Goal: Transaction & Acquisition: Purchase product/service

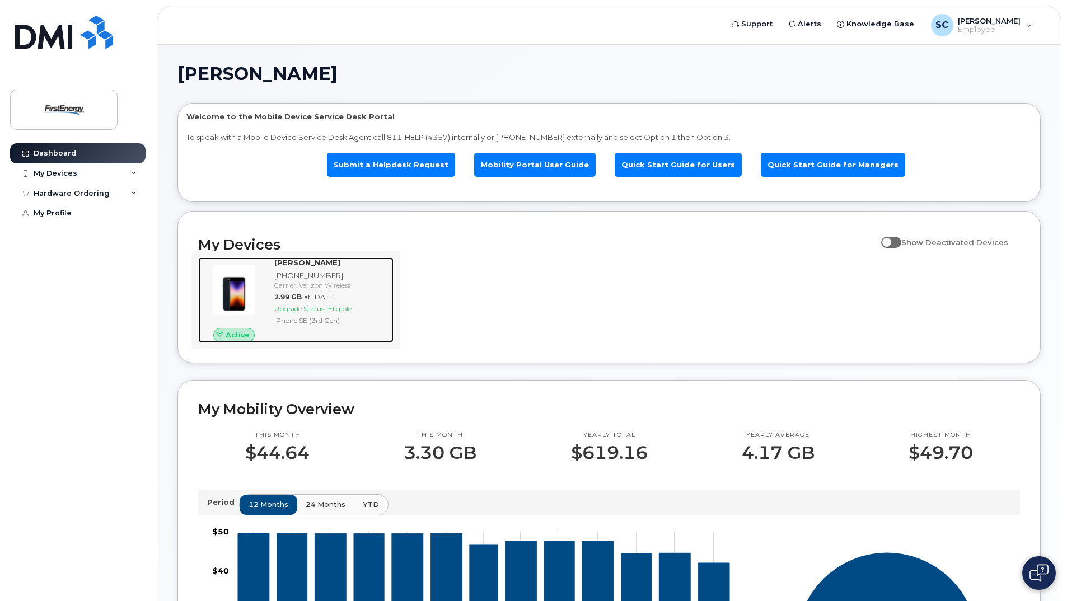
click at [320, 327] on div "[PERSON_NAME] [PHONE_NUMBER] Carrier: Verizon Wireless 2.99 GB at [DATE] Upgrad…" at bounding box center [332, 299] width 124 height 85
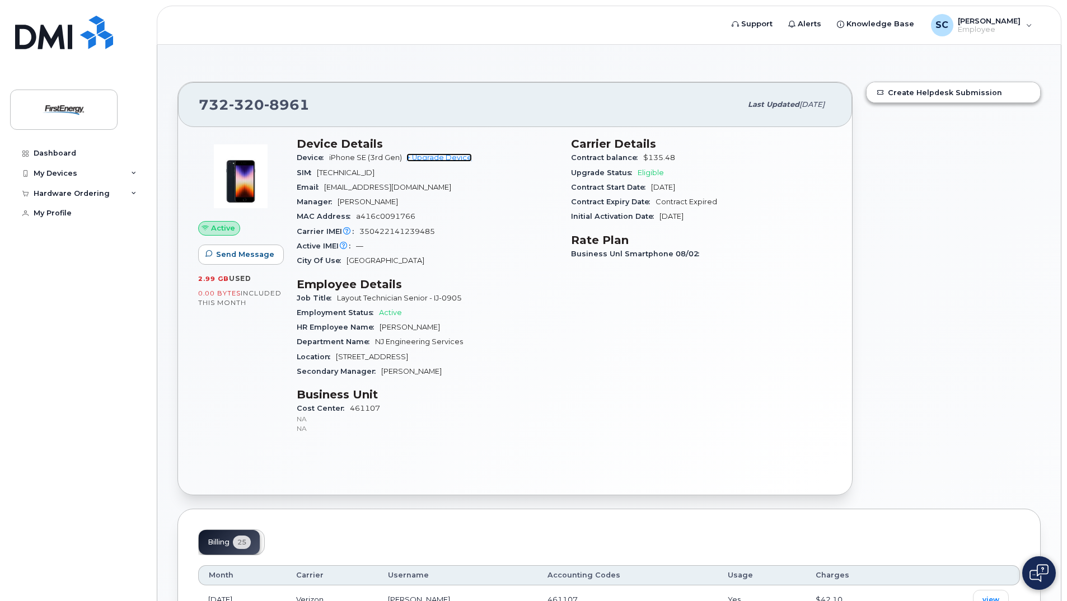
click at [432, 157] on link "+ Upgrade Device" at bounding box center [438, 157] width 65 height 8
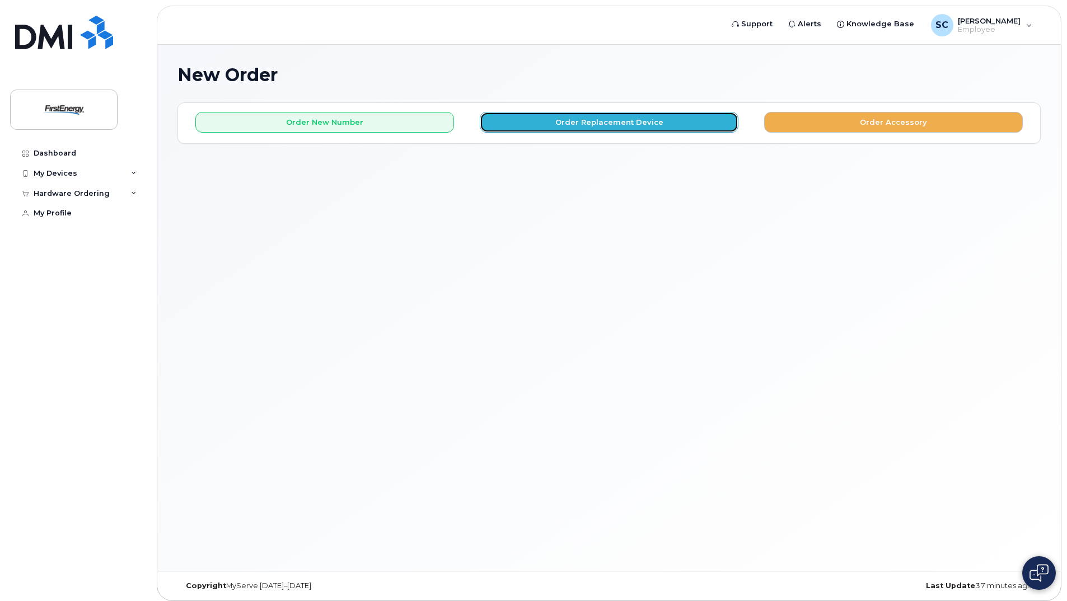
click at [612, 125] on button "Order Replacement Device" at bounding box center [609, 122] width 259 height 21
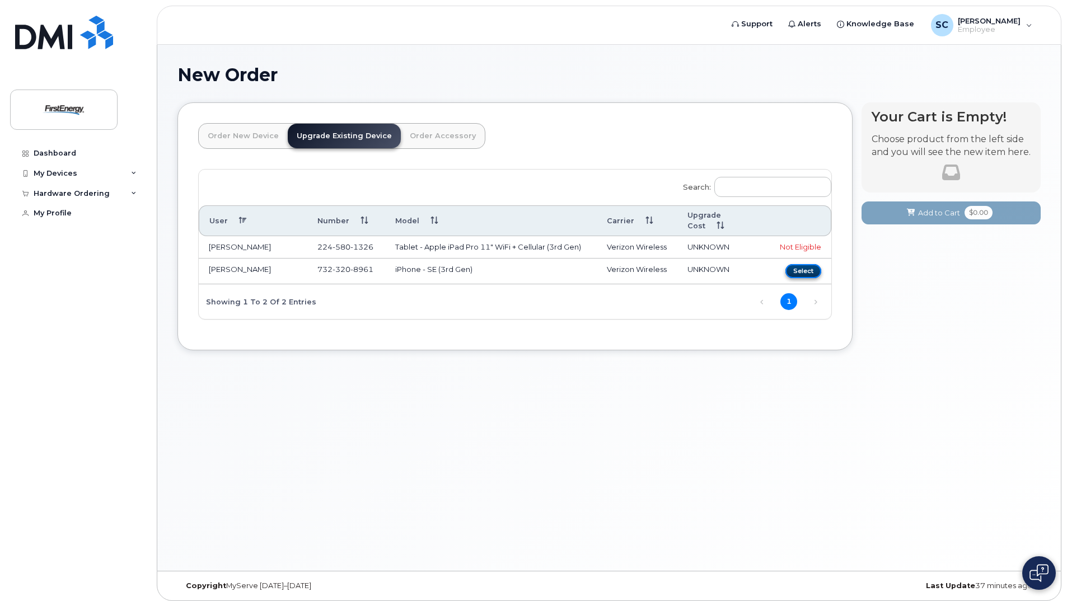
click at [797, 264] on button "Select" at bounding box center [803, 271] width 36 height 14
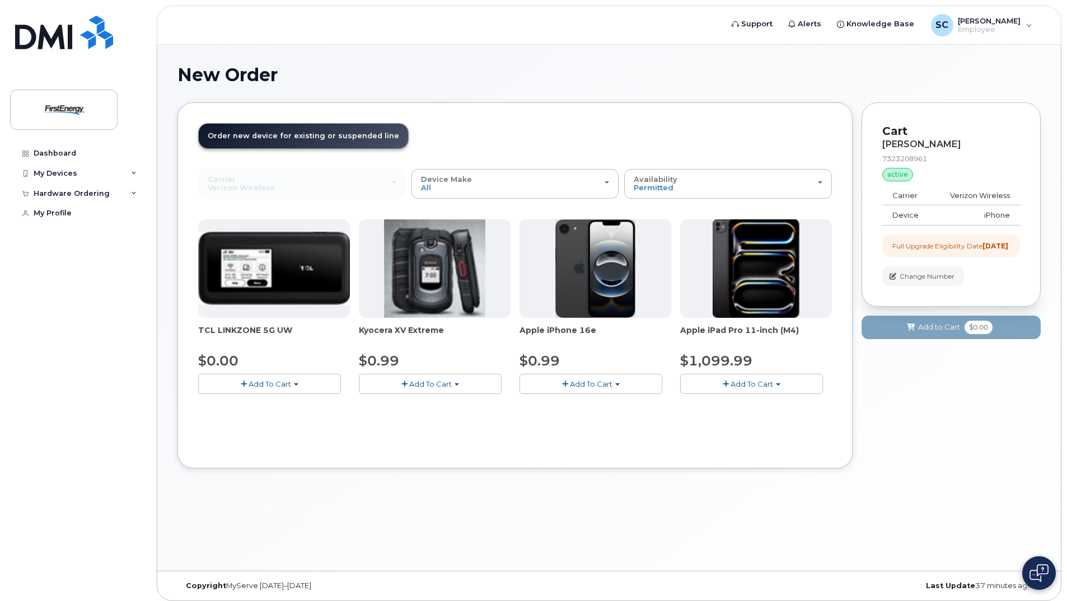
click at [573, 381] on span "Add To Cart" at bounding box center [591, 384] width 43 height 9
click at [581, 402] on link "$0.99 - 2 Year Upgrade" at bounding box center [576, 405] width 108 height 14
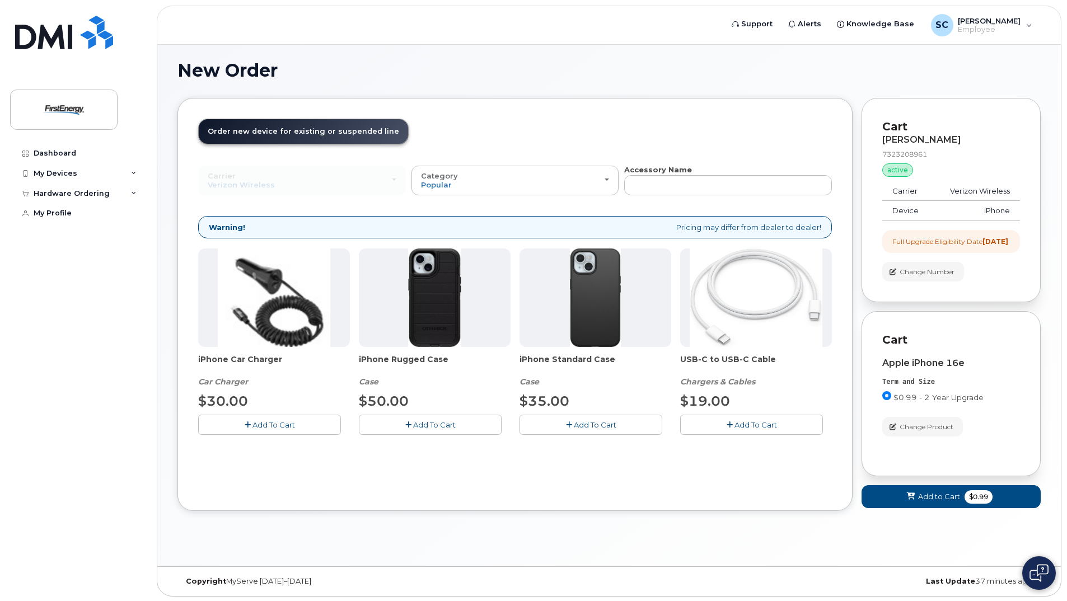
scroll to position [6, 0]
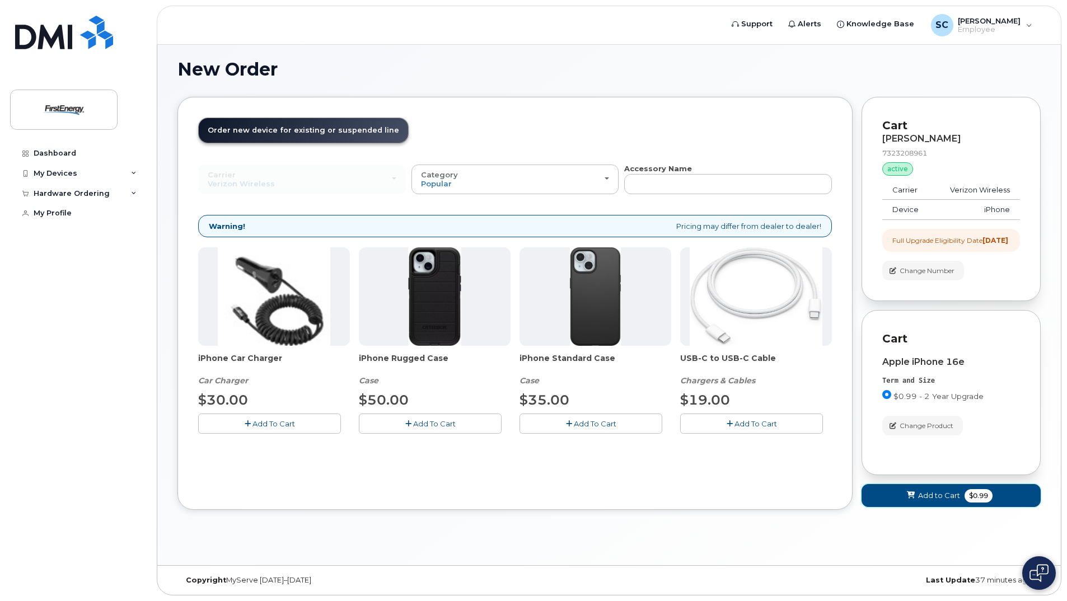
click at [919, 501] on span "Add to Cart" at bounding box center [939, 495] width 42 height 11
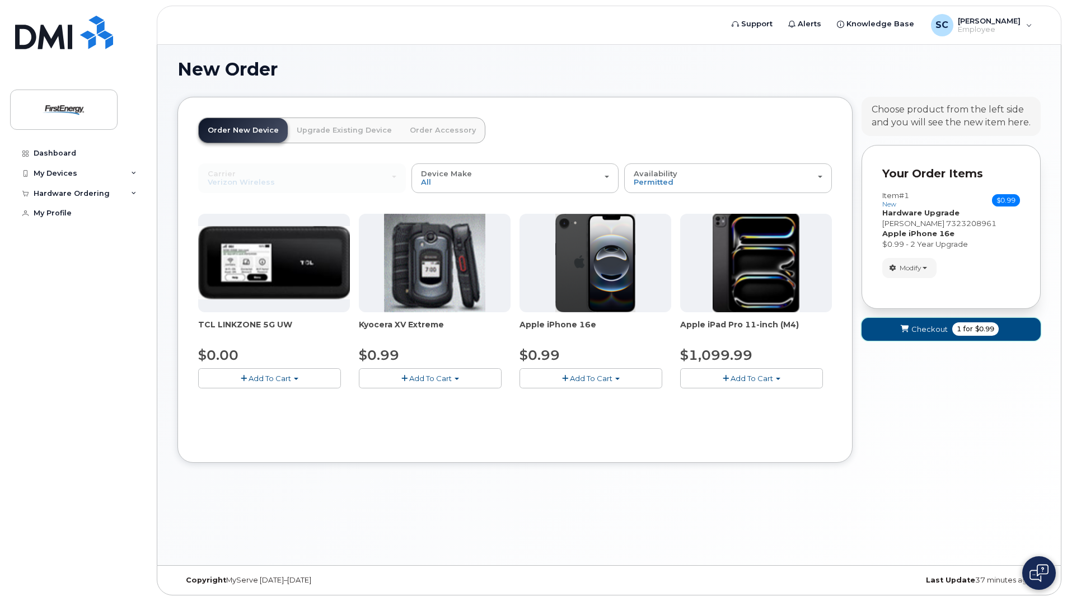
click at [910, 335] on span "submit" at bounding box center [904, 329] width 11 height 11
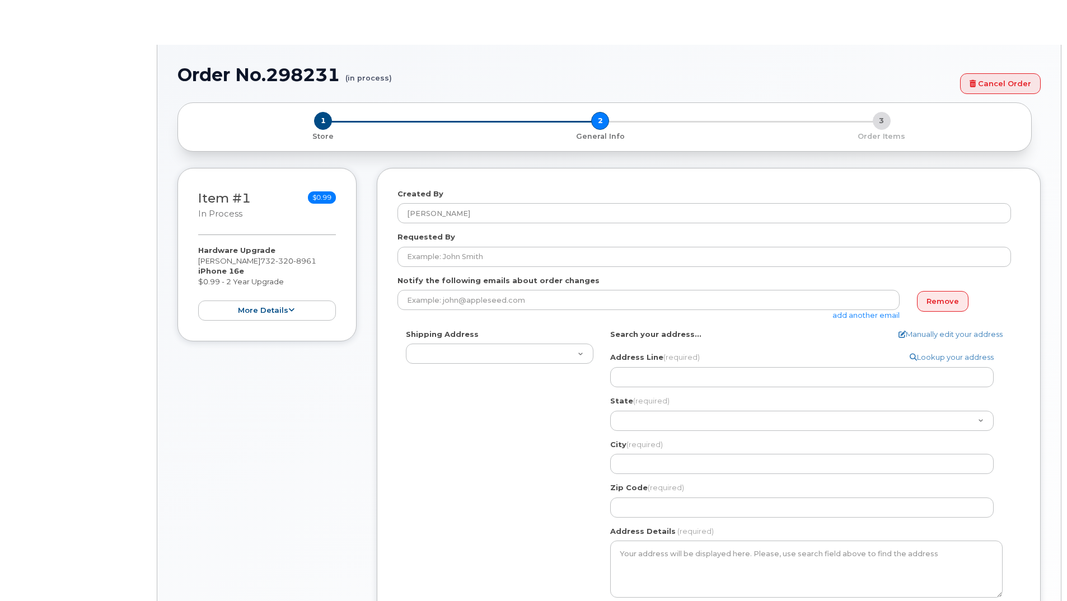
select select
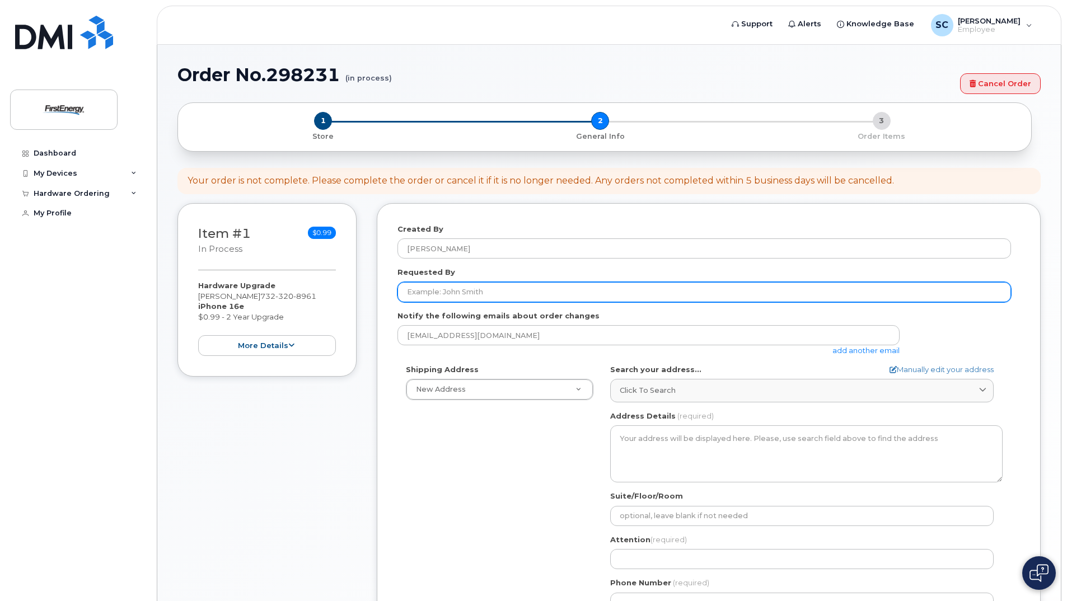
click at [574, 293] on input "Requested By" at bounding box center [704, 292] width 614 height 20
type input "[EMAIL_ADDRESS][DOMAIN_NAME]"
drag, startPoint x: 528, startPoint y: 297, endPoint x: 400, endPoint y: 285, distance: 129.3
click at [400, 285] on input "[EMAIL_ADDRESS][DOMAIN_NAME]" at bounding box center [704, 292] width 614 height 20
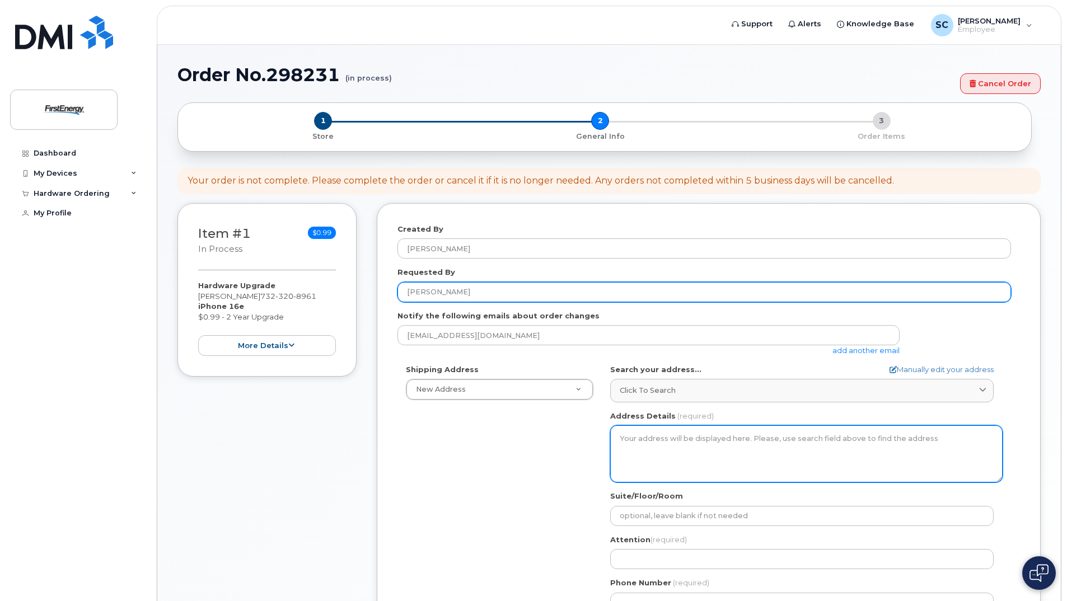
type input "Sandra Cosentino"
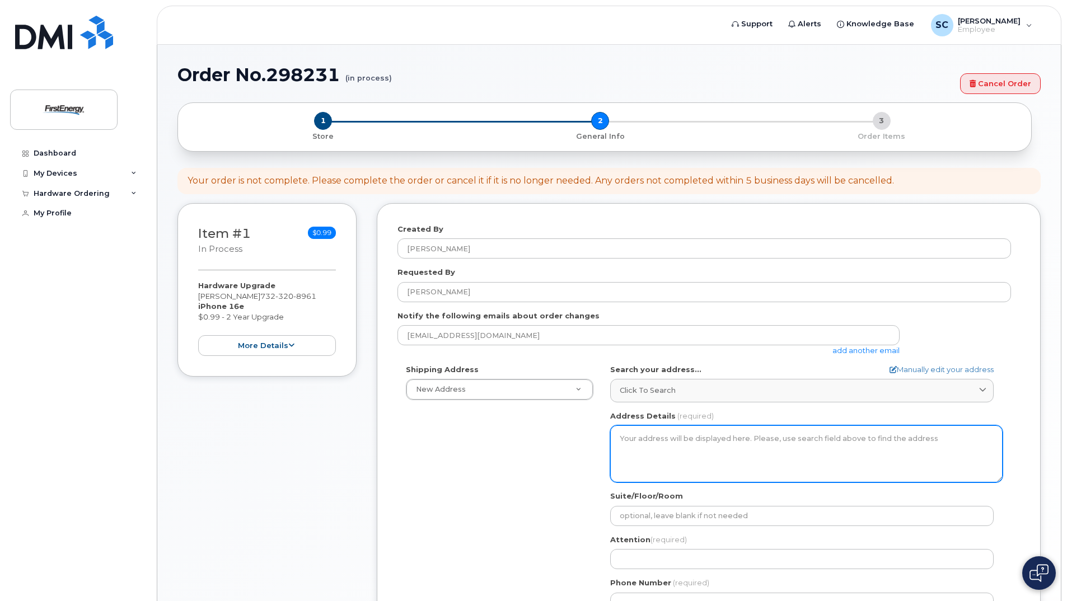
click at [702, 434] on textarea "Address Details" at bounding box center [806, 453] width 392 height 57
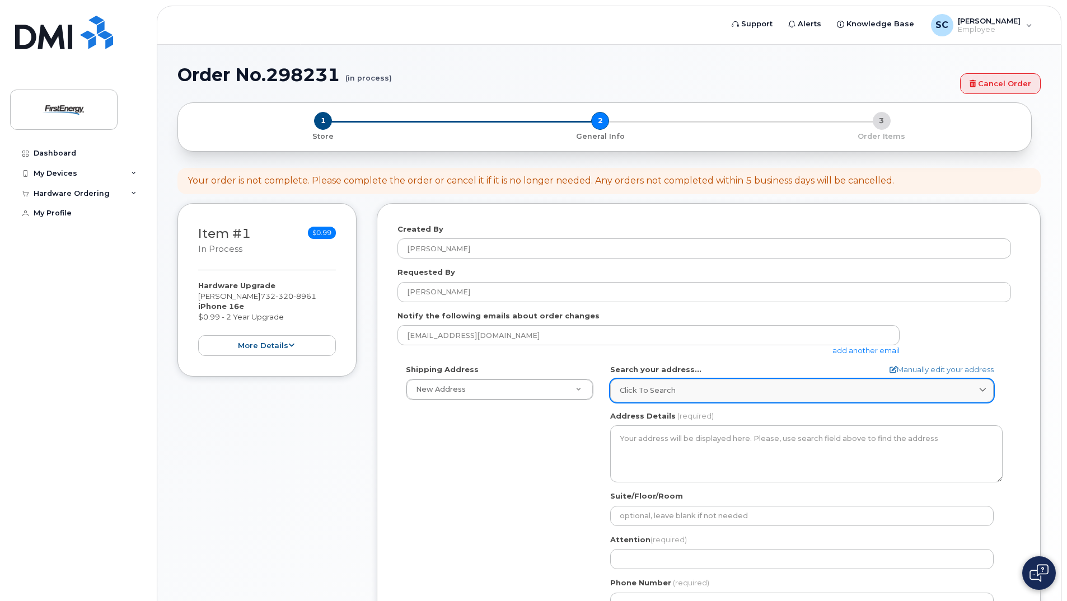
click at [718, 386] on div "Click to search" at bounding box center [802, 390] width 364 height 11
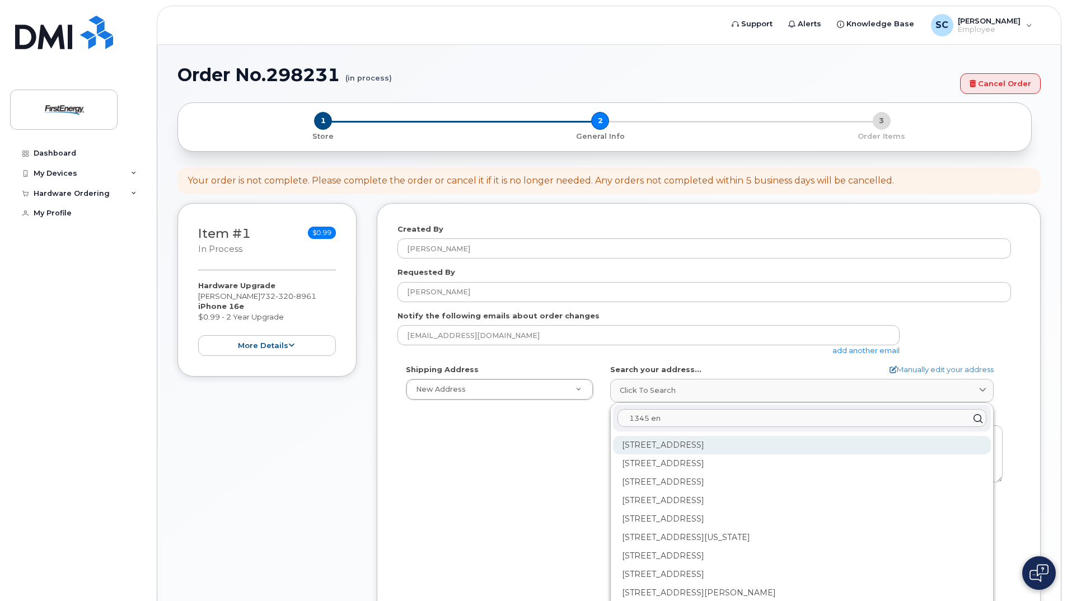
type input "1345 en"
click at [750, 447] on div "1345 Englishtown Rd Old Bridge NJ 08857-2926" at bounding box center [802, 445] width 378 height 18
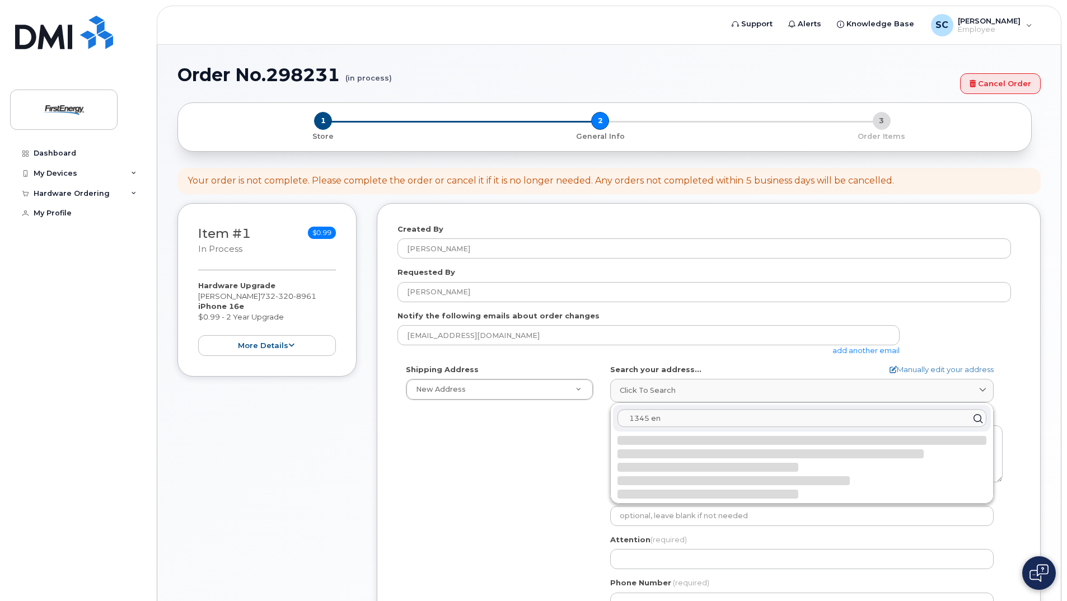
select select
type textarea "1345 Englishtown Rd OLD BRIDGE NJ 08857-2926 UNITED STATES"
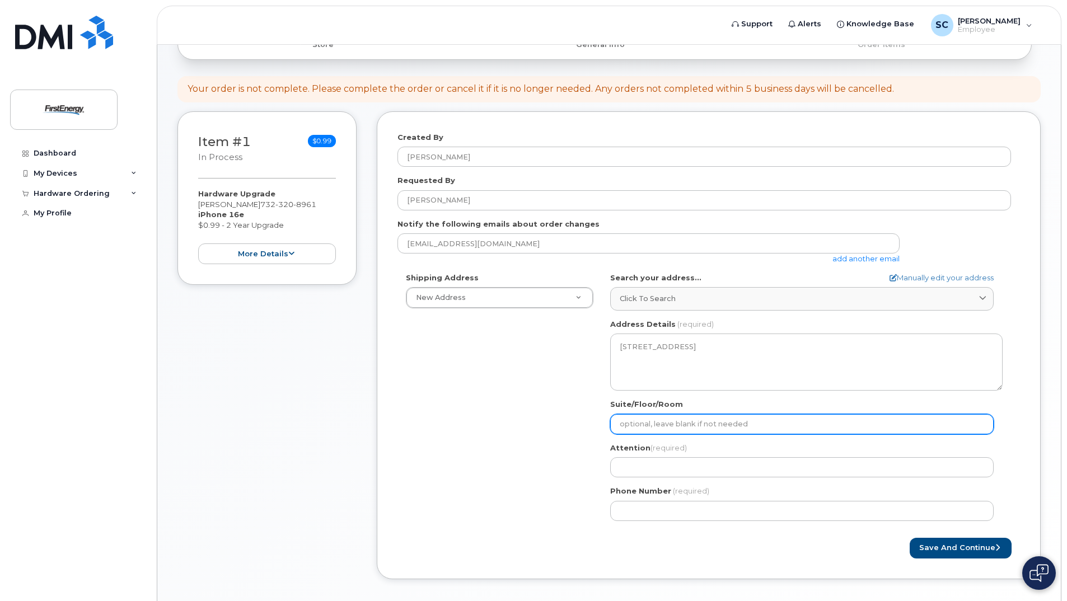
scroll to position [112, 0]
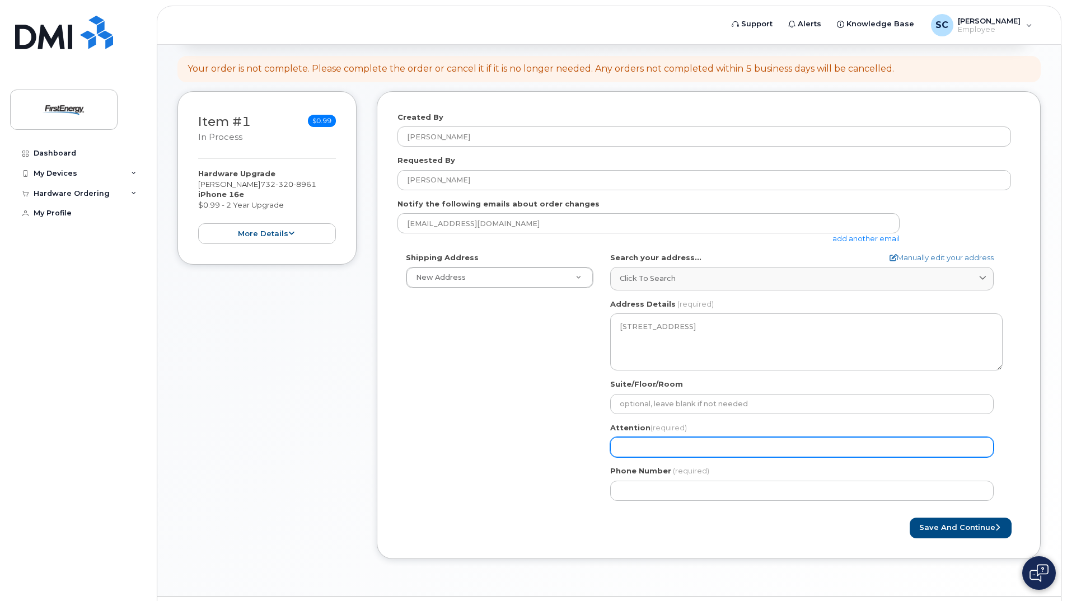
click at [658, 450] on input "Attention (required)" at bounding box center [801, 447] width 383 height 20
select select
type input "S"
select select
type input "Sa"
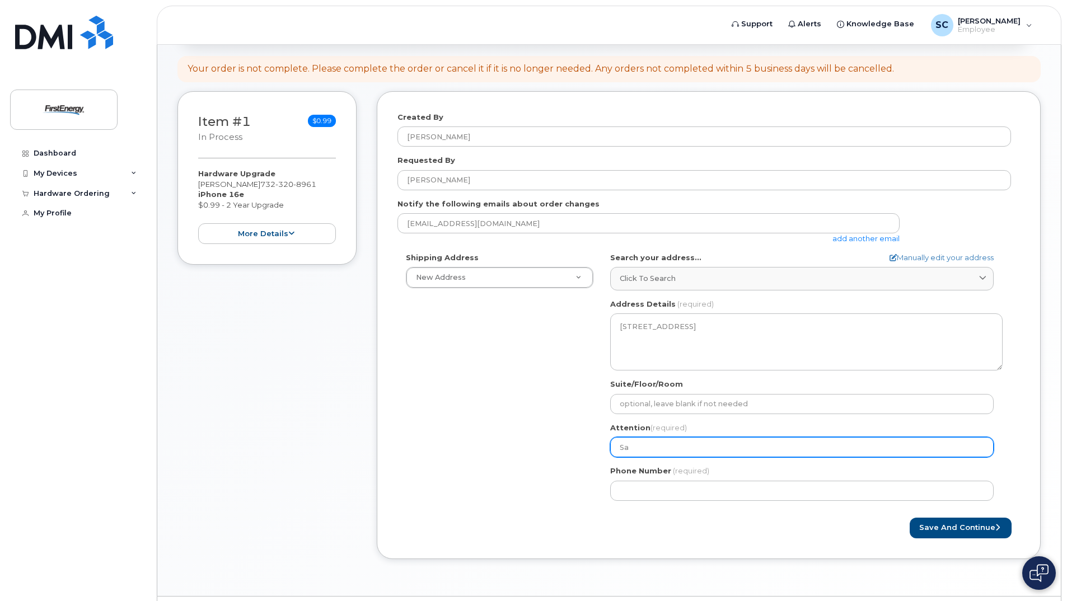
select select
type input "San"
select select
type input "Sand"
select select
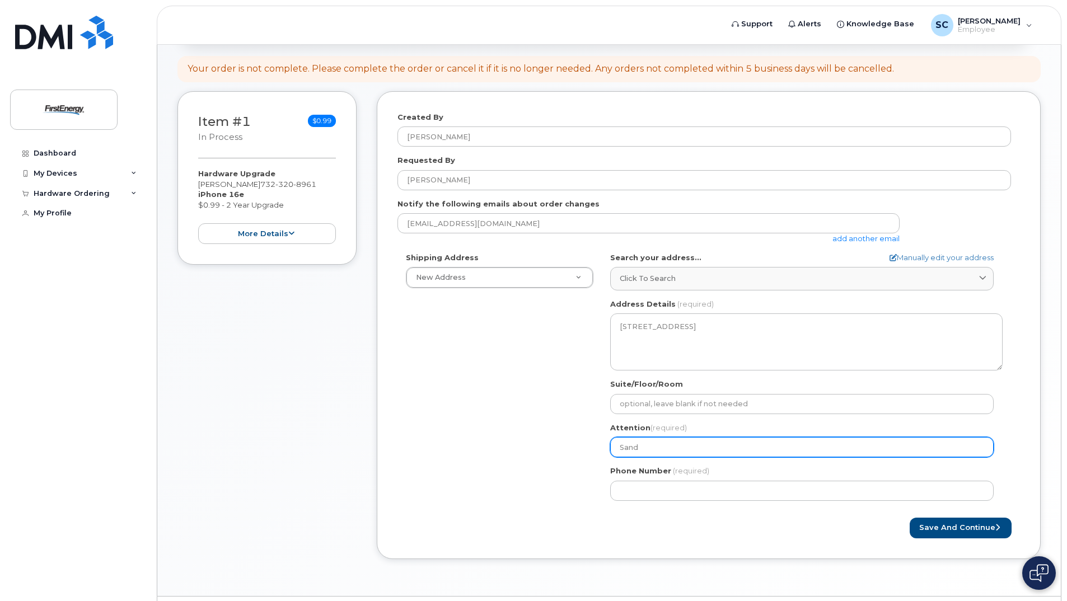
type input "Sandr"
select select
type input "Sandra"
select select
type input "Sandra C"
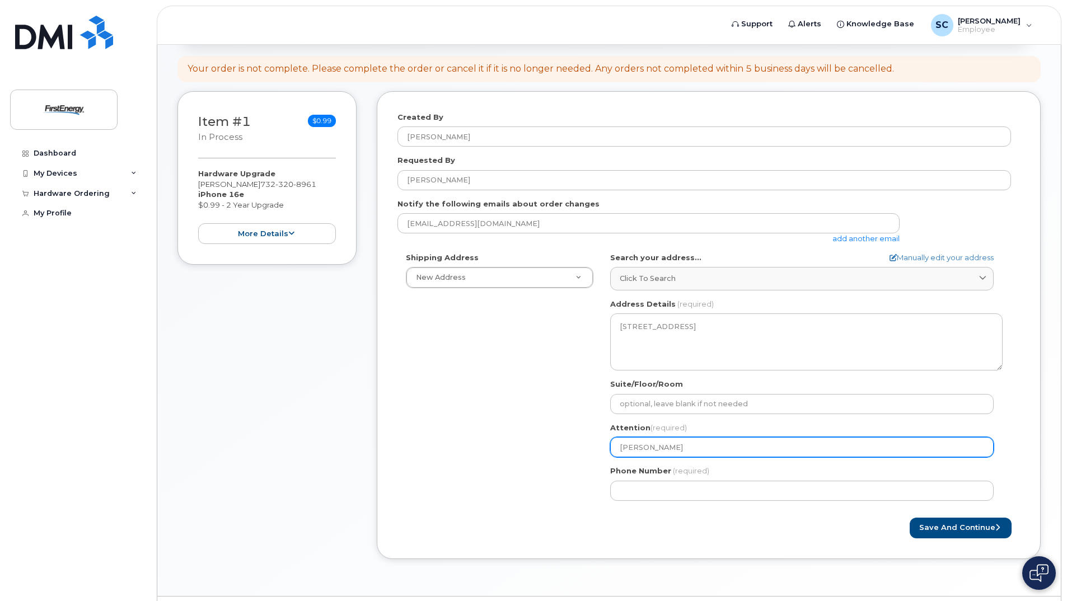
select select
type input "Sandra Co"
select select
type input "Sandra Cos"
select select
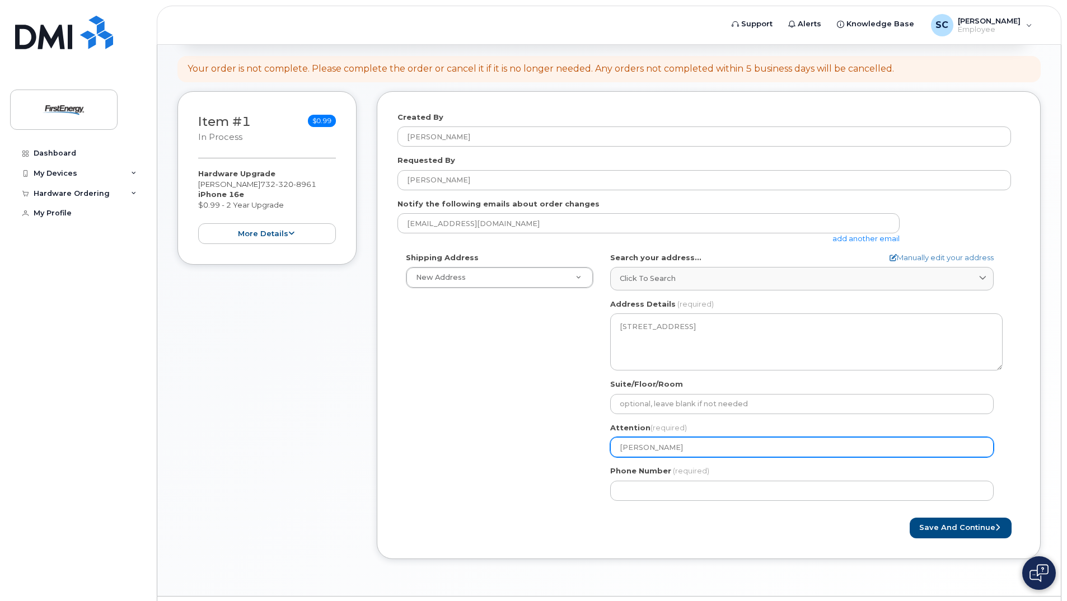
type input "Sandra Cose"
select select
type input "Sandra Cosen"
select select
type input "Sandra Cosent"
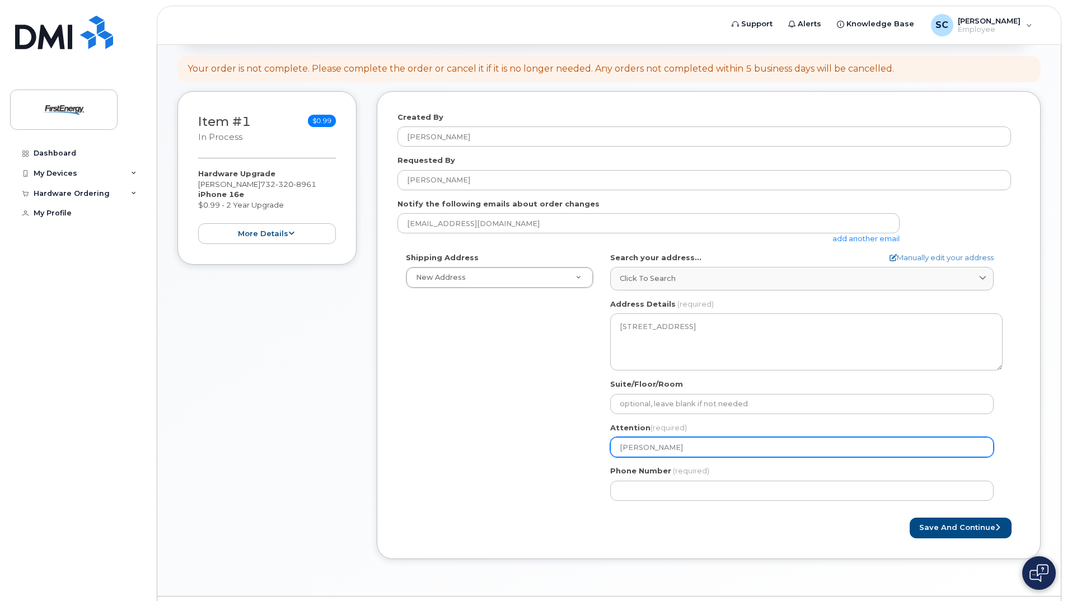
select select
type input "Sandra Cosenti"
select select
type input "Sandra Cosentin"
select select
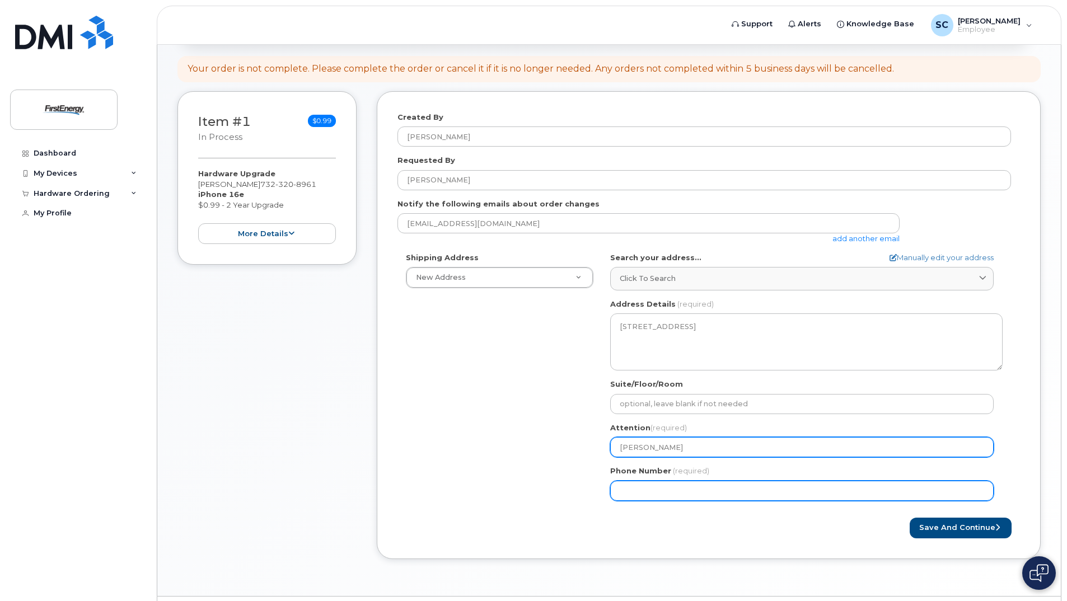
type input "Sandra Cosentino"
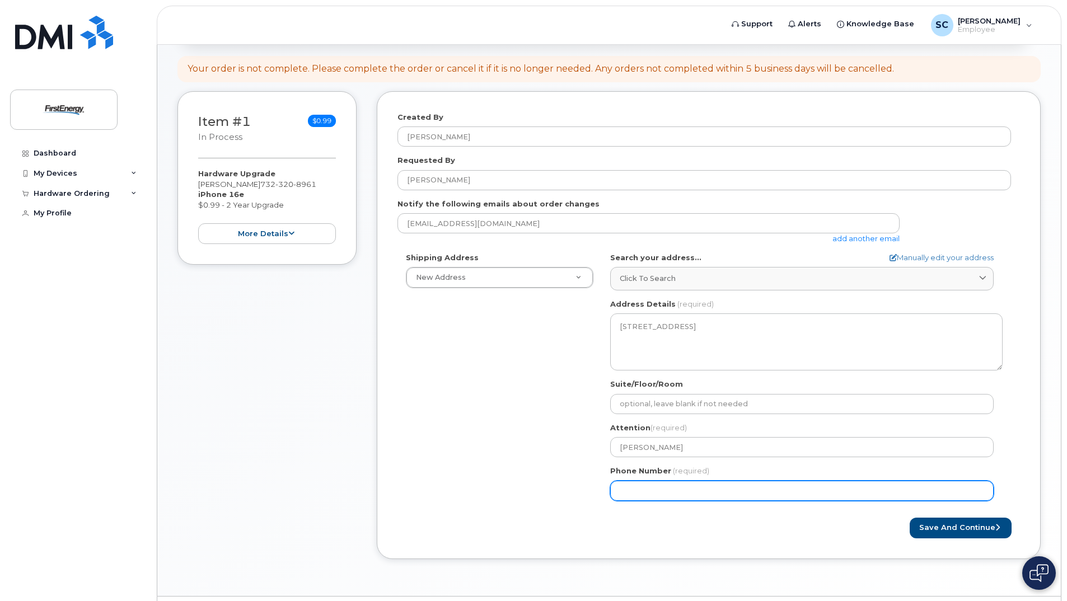
click at [679, 488] on input "Phone Number" at bounding box center [801, 491] width 383 height 20
type input "732"
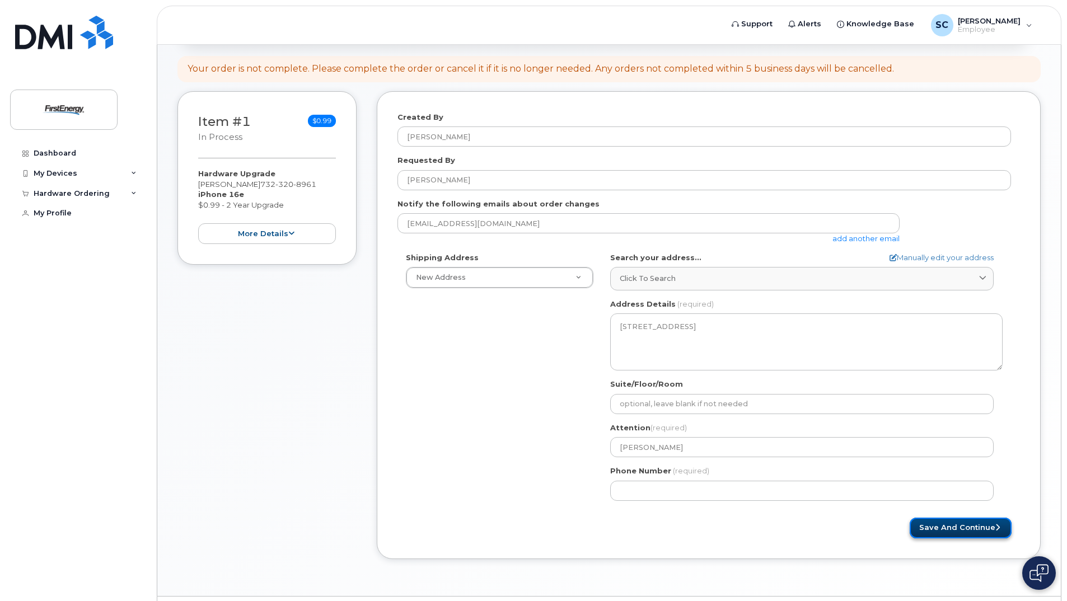
click at [962, 528] on button "Save and Continue" at bounding box center [961, 528] width 102 height 21
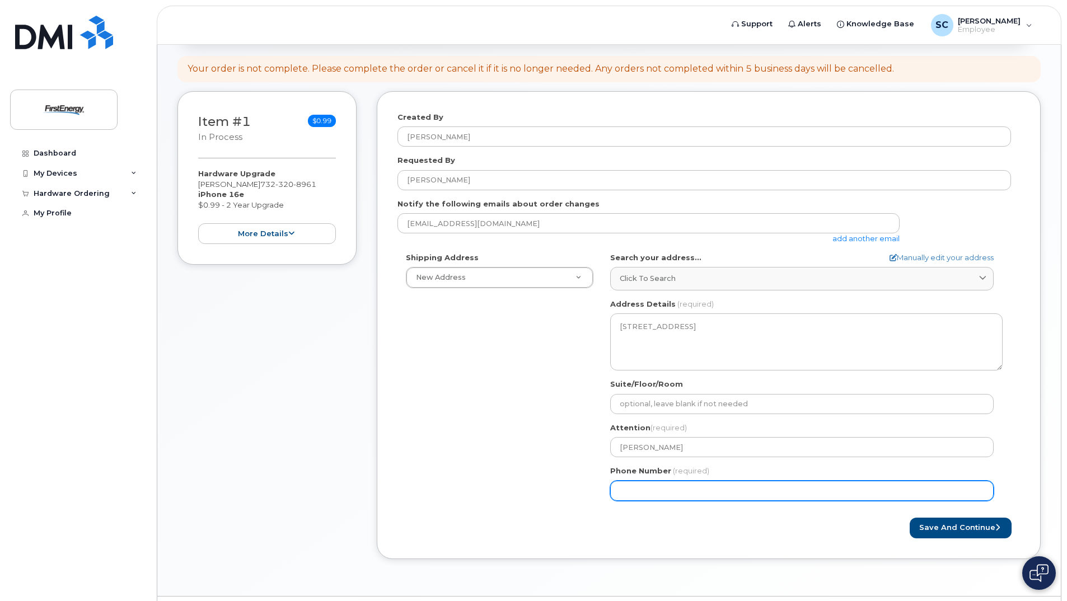
click at [656, 493] on input "Phone Number" at bounding box center [801, 491] width 383 height 20
click at [641, 491] on input "Phone Number" at bounding box center [801, 491] width 383 height 20
click at [639, 491] on input "Phone Number" at bounding box center [801, 491] width 383 height 20
select select
type input "7323208961"
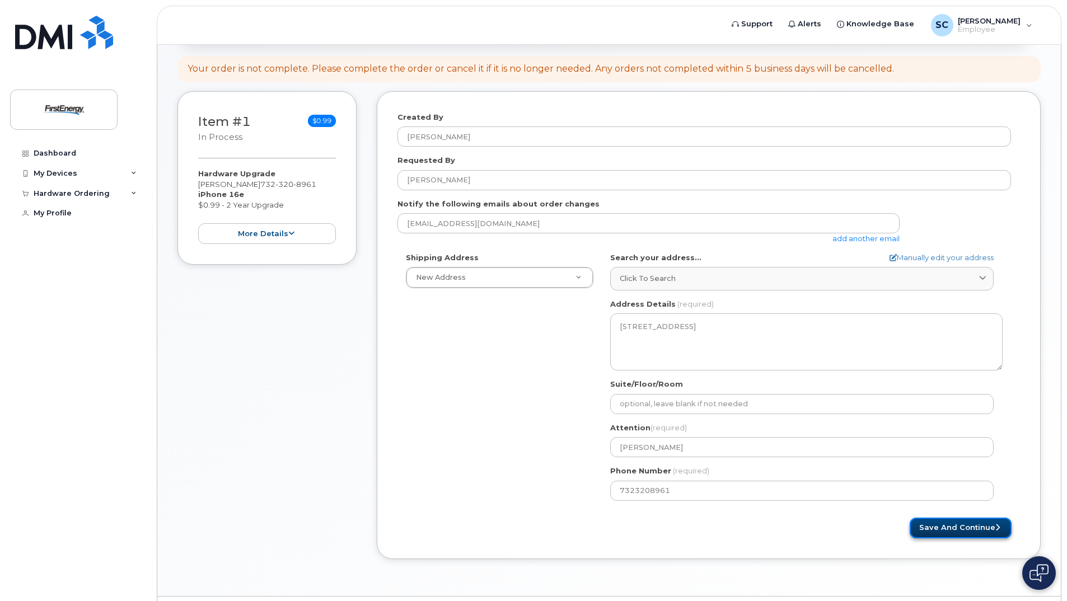
click at [943, 523] on button "Save and Continue" at bounding box center [961, 528] width 102 height 21
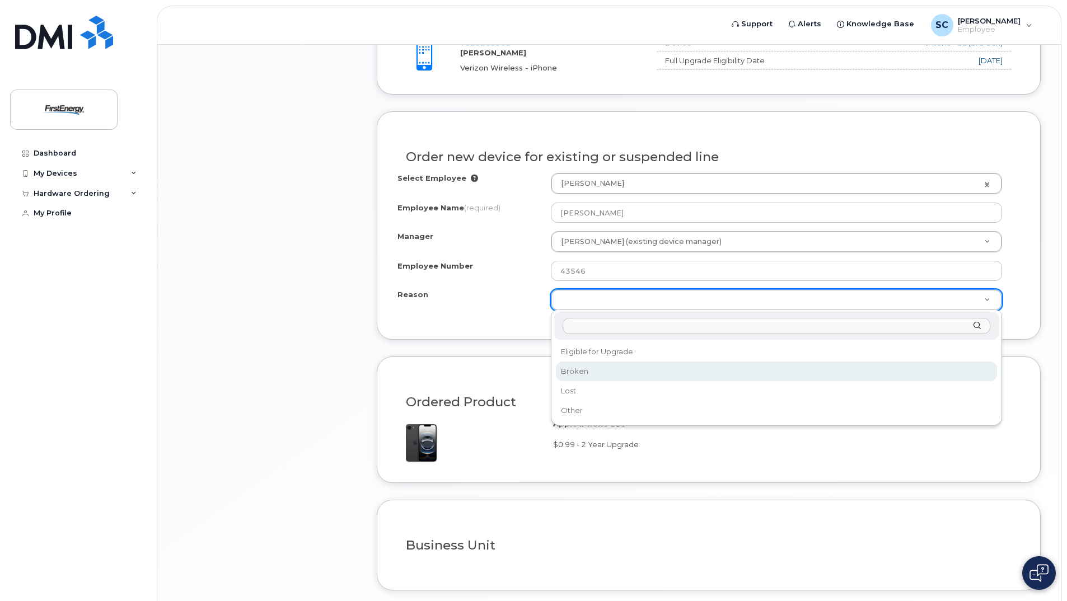
scroll to position [504, 0]
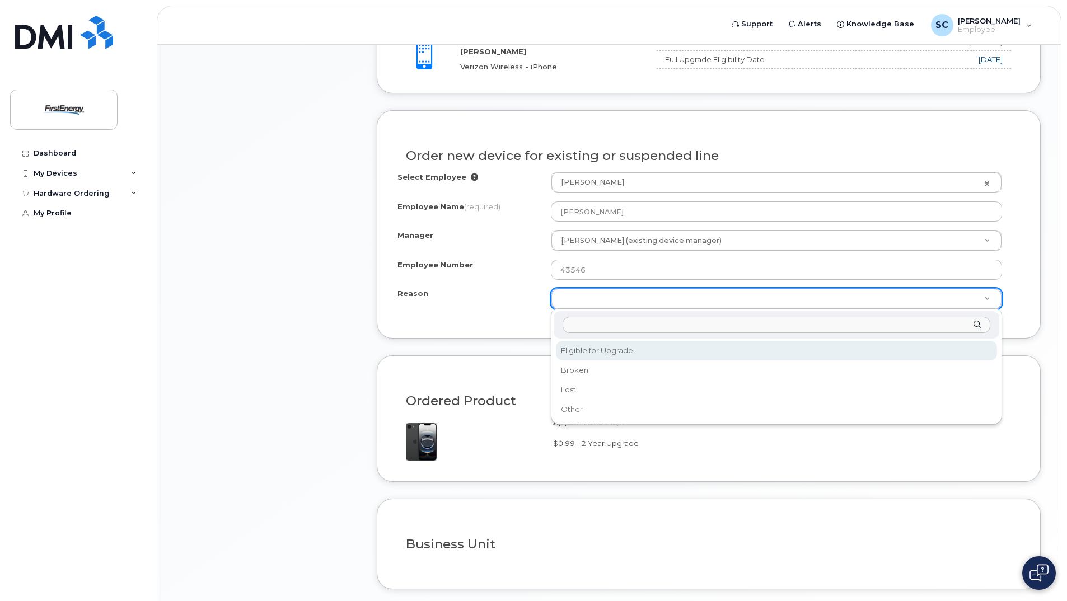
click at [612, 340] on div "Reason Eligible for Upgrade Broken Lost Other" at bounding box center [776, 366] width 451 height 115
select select "eligible_for_upgrade"
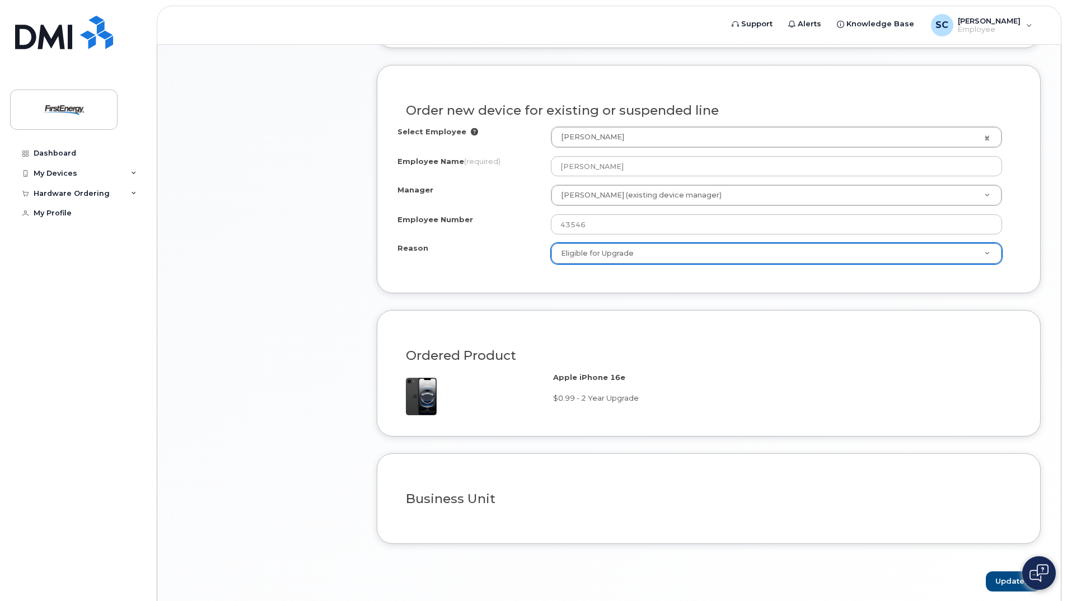
scroll to position [596, 0]
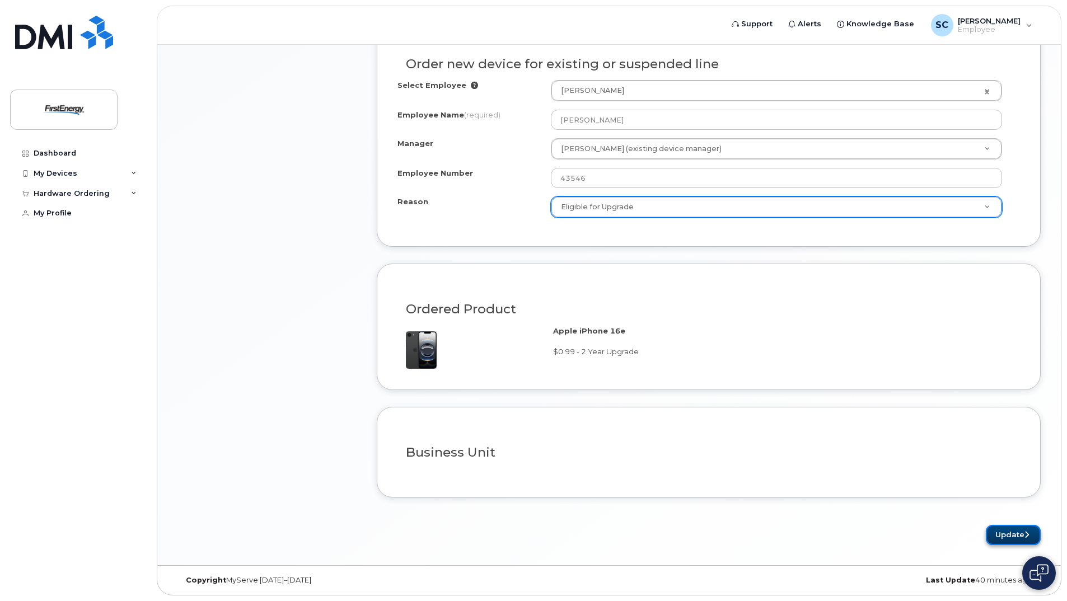
click at [1016, 538] on button "Update" at bounding box center [1013, 535] width 55 height 21
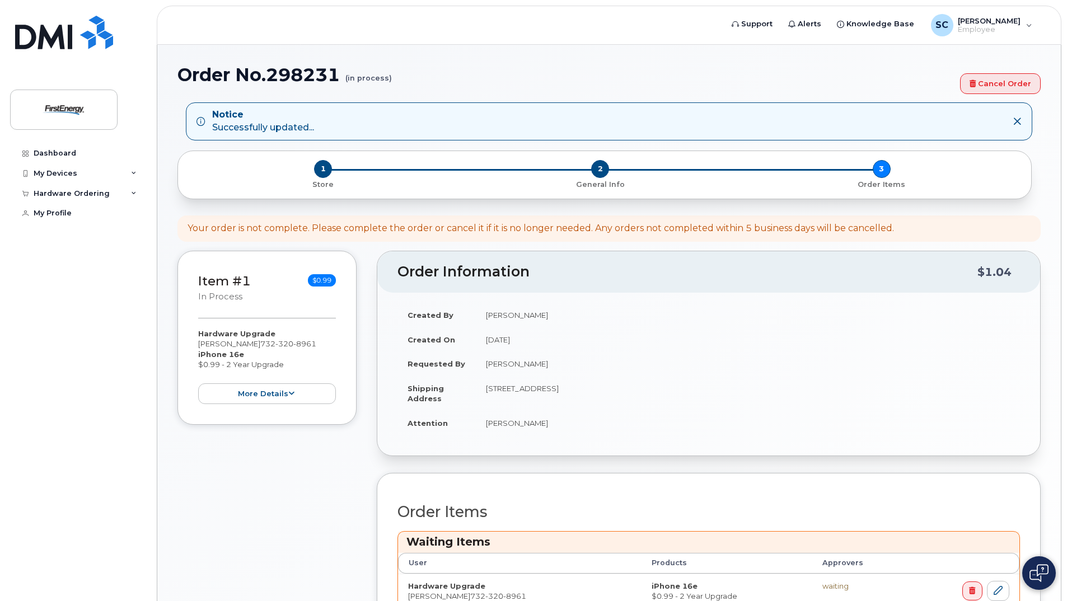
scroll to position [168, 0]
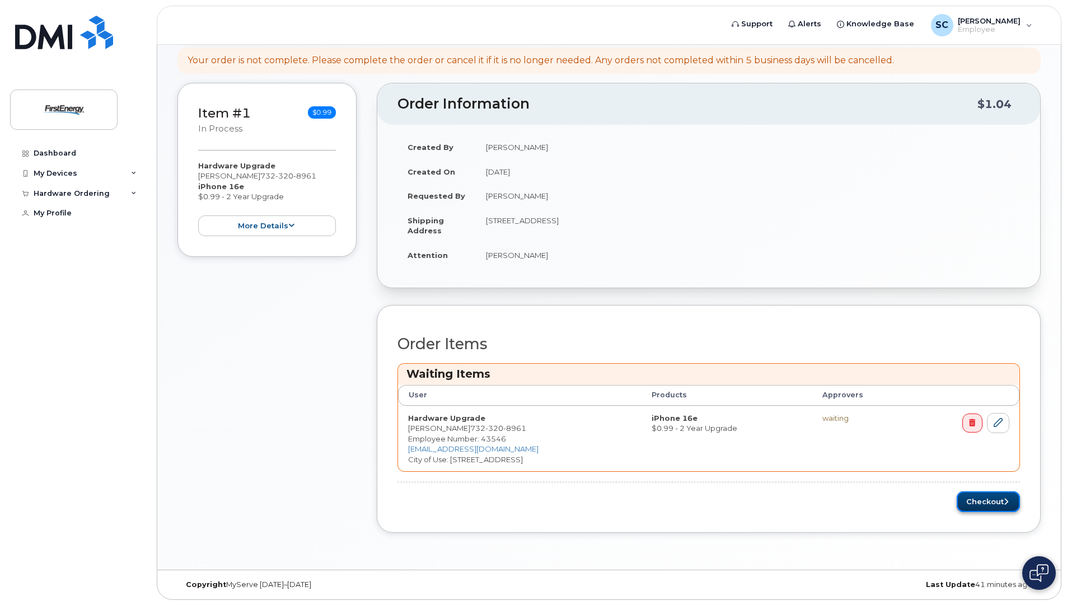
click at [978, 500] on button "Checkout" at bounding box center [988, 501] width 63 height 21
